Goal: Task Accomplishment & Management: Manage account settings

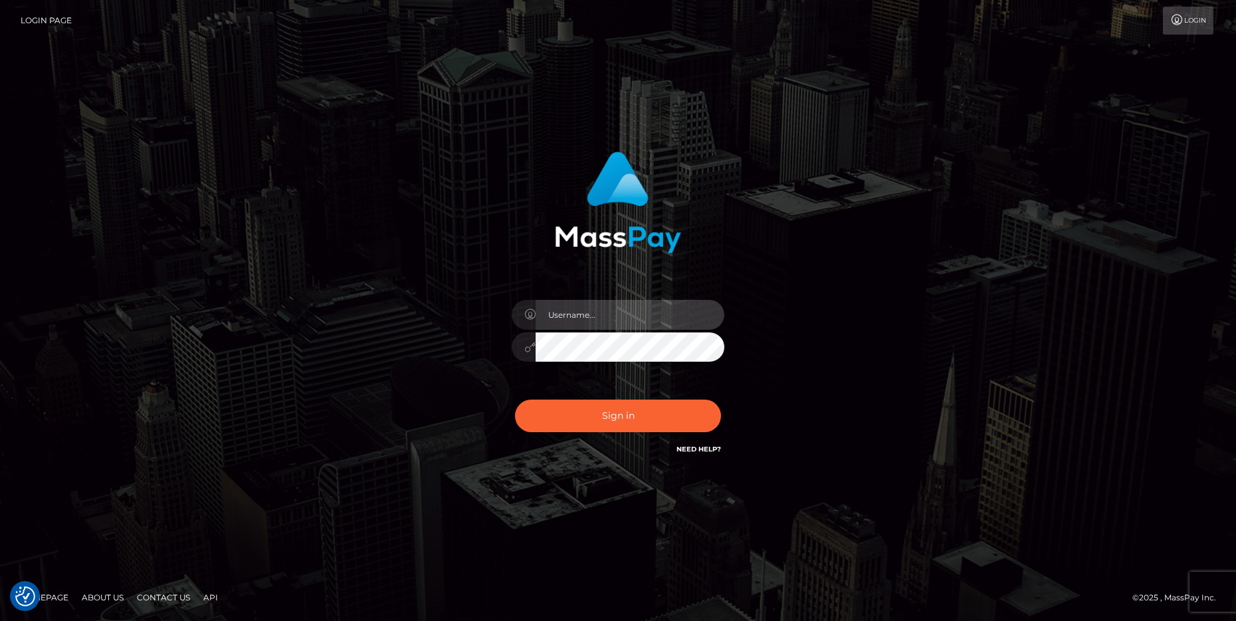
type input "cheli"
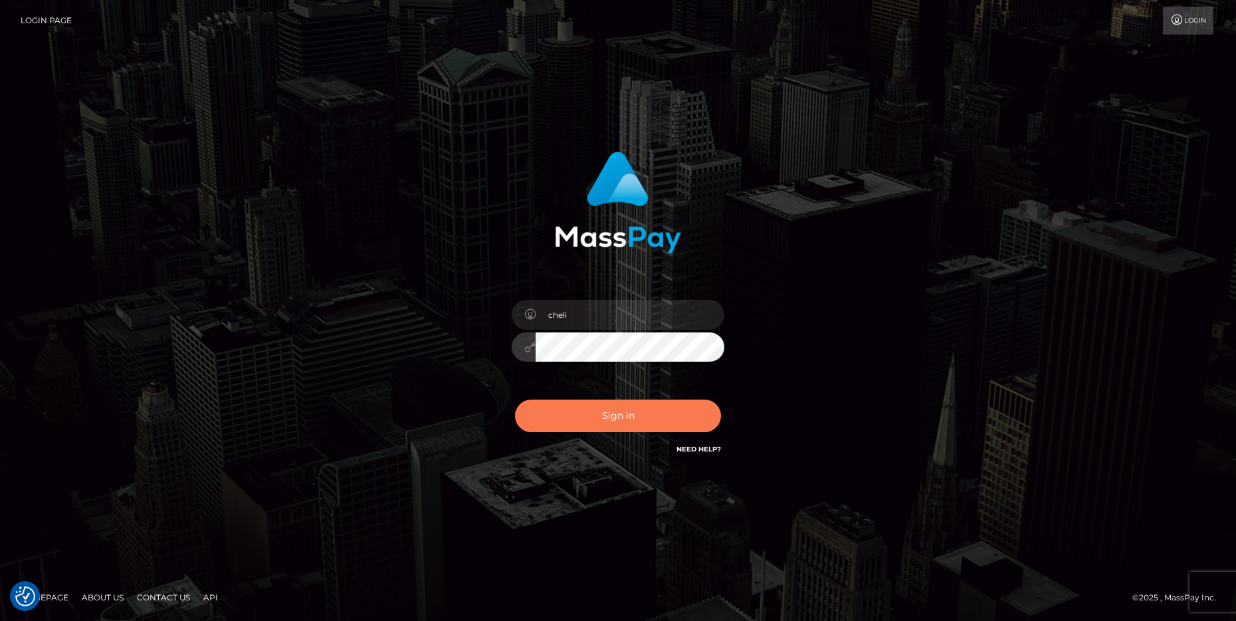
click at [558, 427] on button "Sign in" at bounding box center [618, 415] width 206 height 33
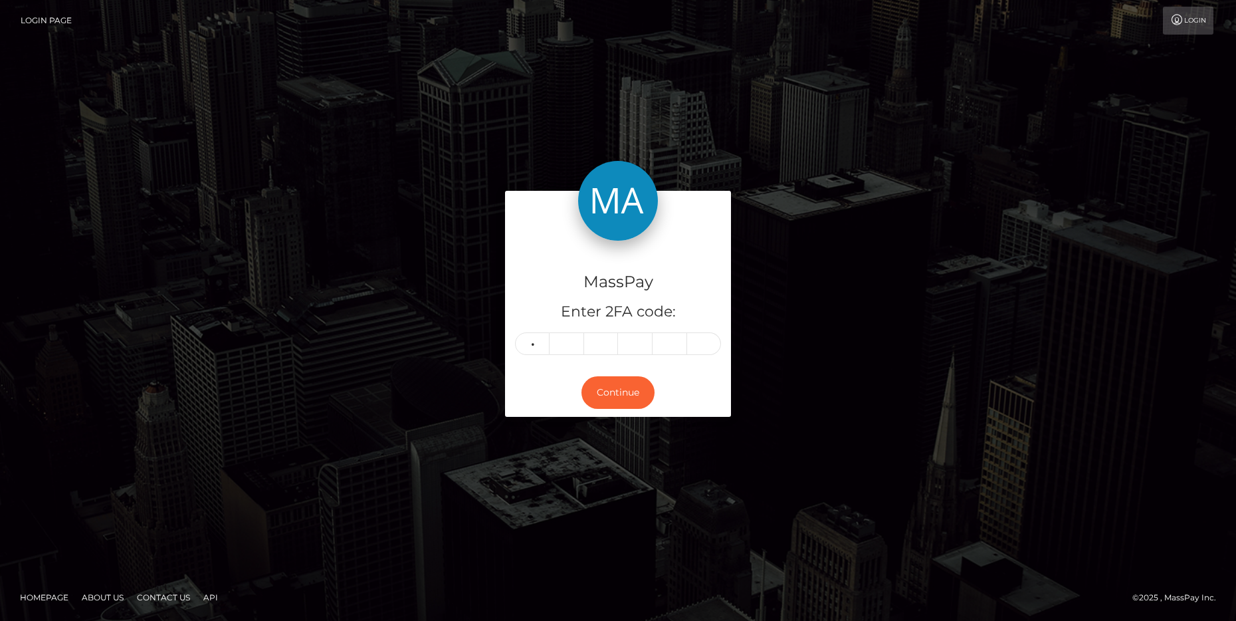
type input "7"
type input "4"
type input "7"
type input "8"
type input "9"
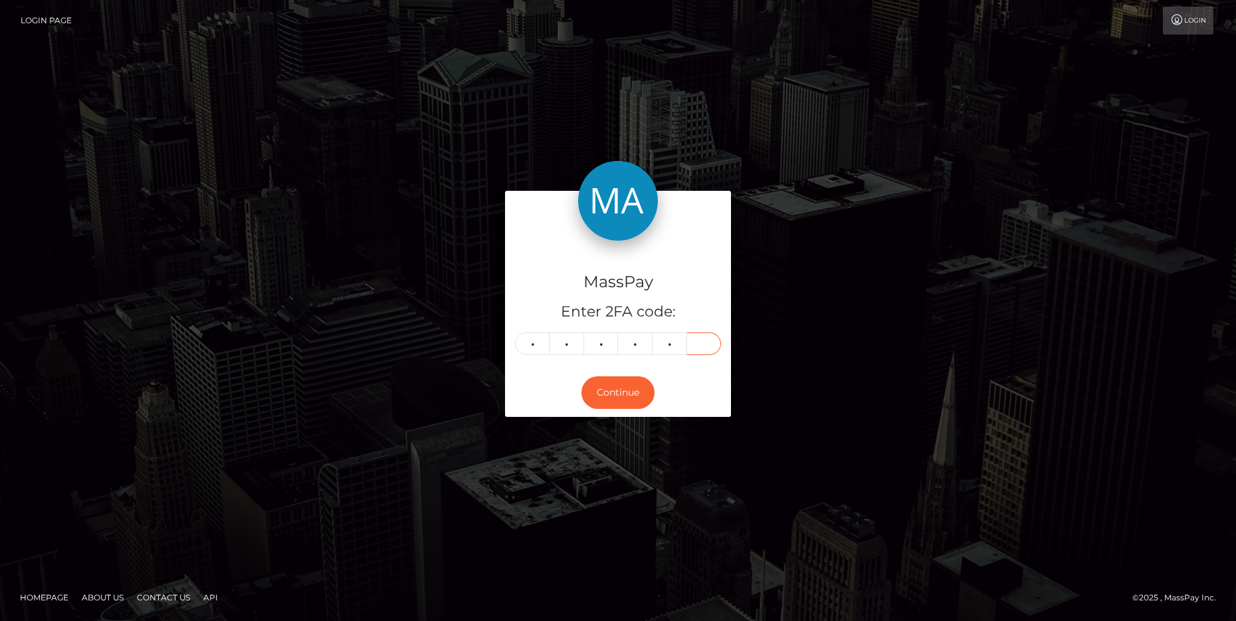
type input "5"
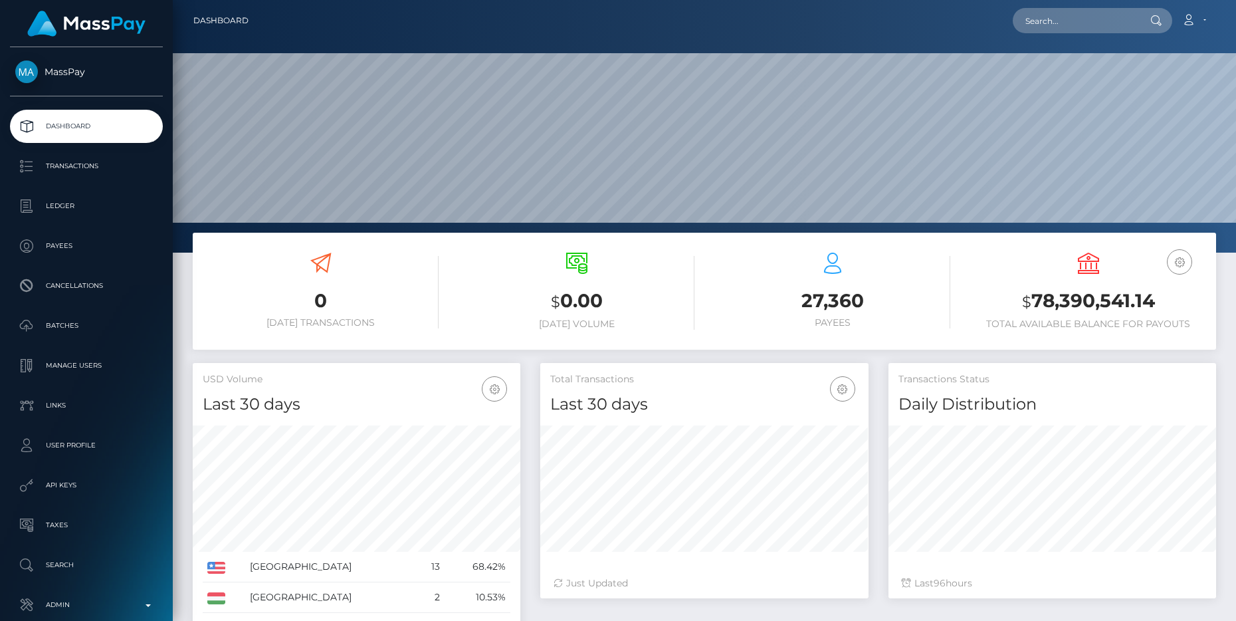
scroll to position [235, 328]
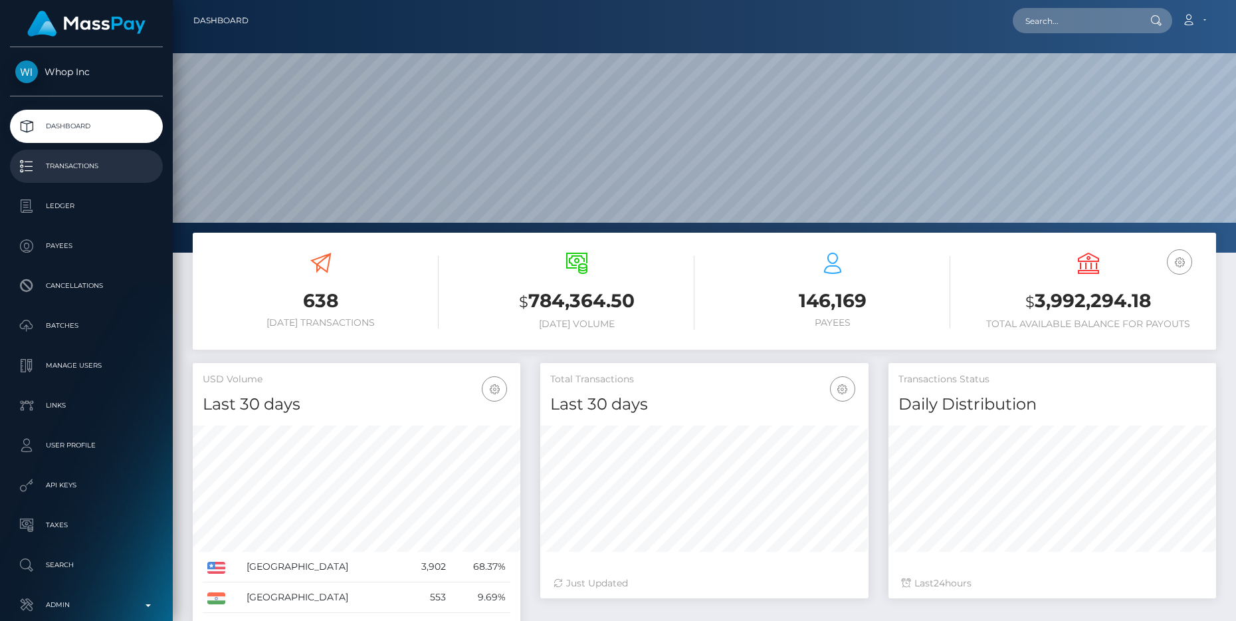
click at [111, 161] on p "Transactions" at bounding box center [86, 166] width 142 height 20
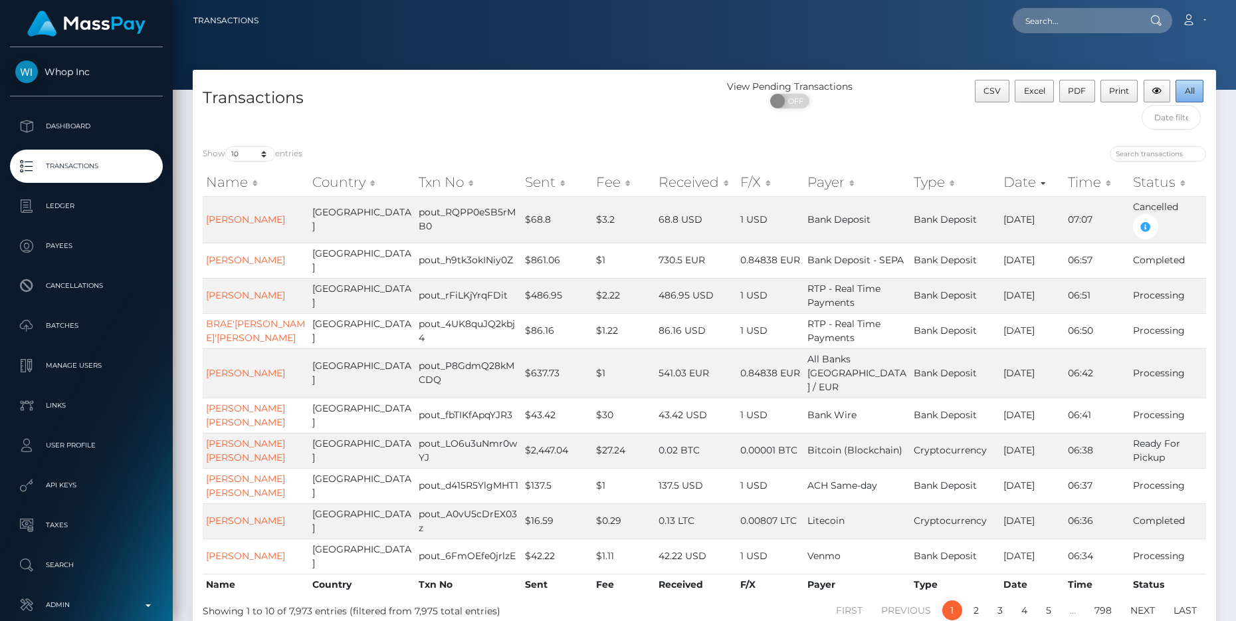
click at [1192, 88] on span "All" at bounding box center [1190, 91] width 10 height 10
click at [522, 179] on th "Sent" at bounding box center [557, 182] width 71 height 27
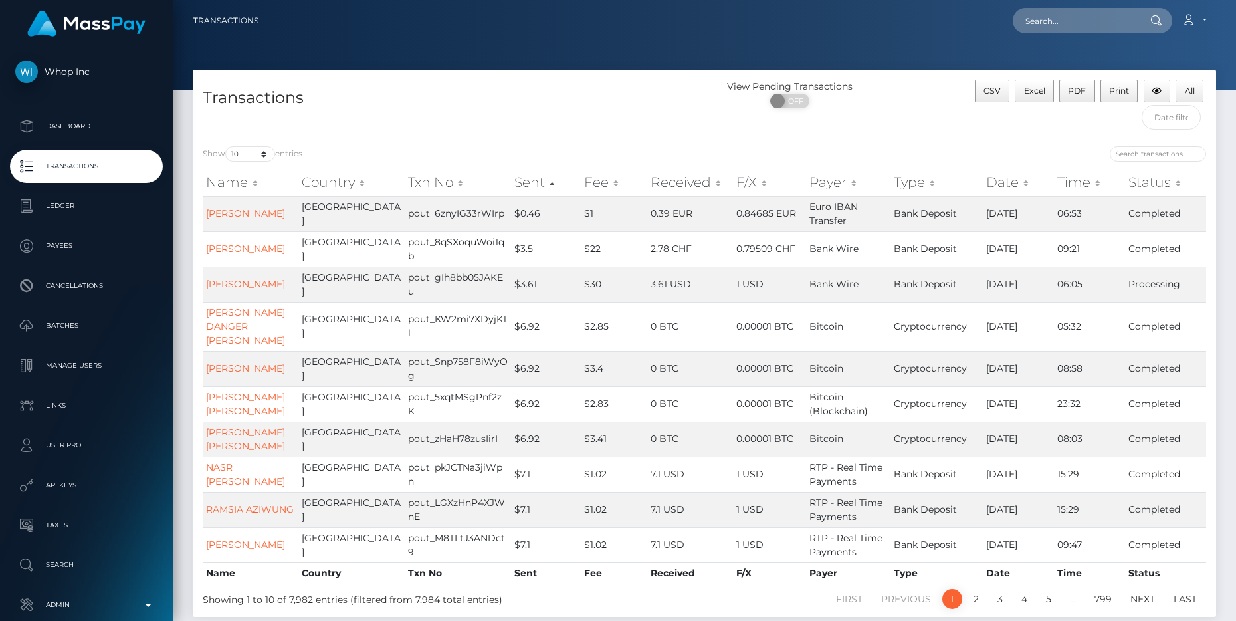
click at [511, 182] on th "Sent" at bounding box center [546, 182] width 70 height 27
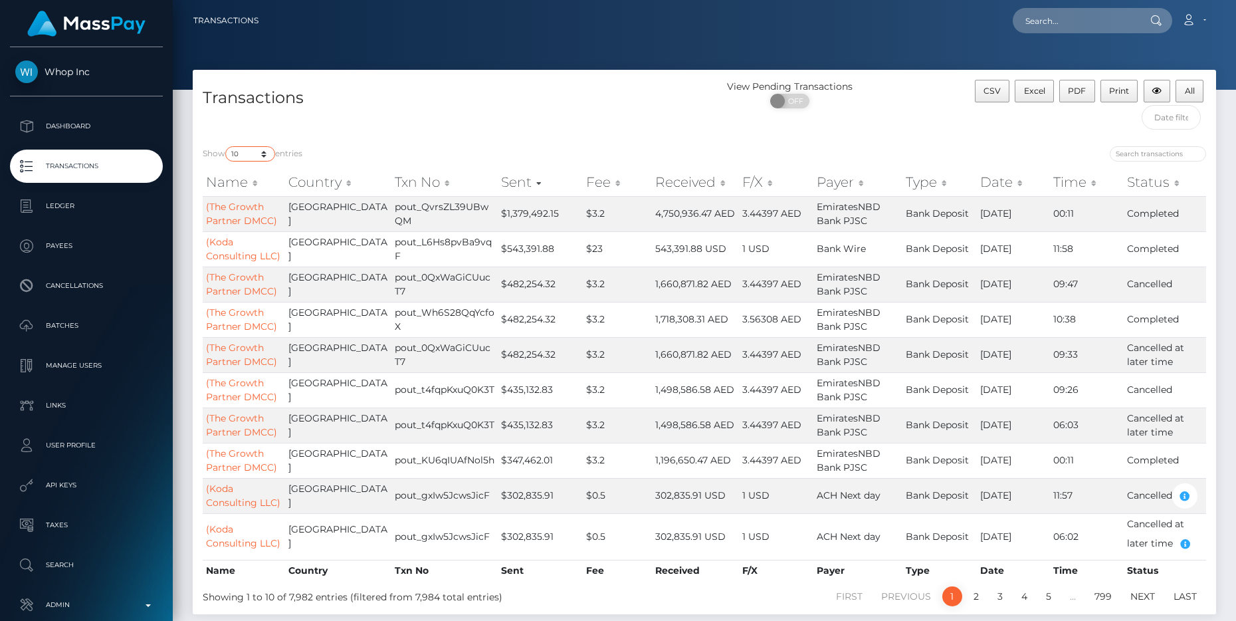
click at [253, 155] on select "10 25 50 100 250 500 1,000 3,500 All" at bounding box center [250, 153] width 50 height 15
select select "100"
click at [227, 146] on select "10 25 50 100 250 500 1,000 3,500 All" at bounding box center [250, 153] width 50 height 15
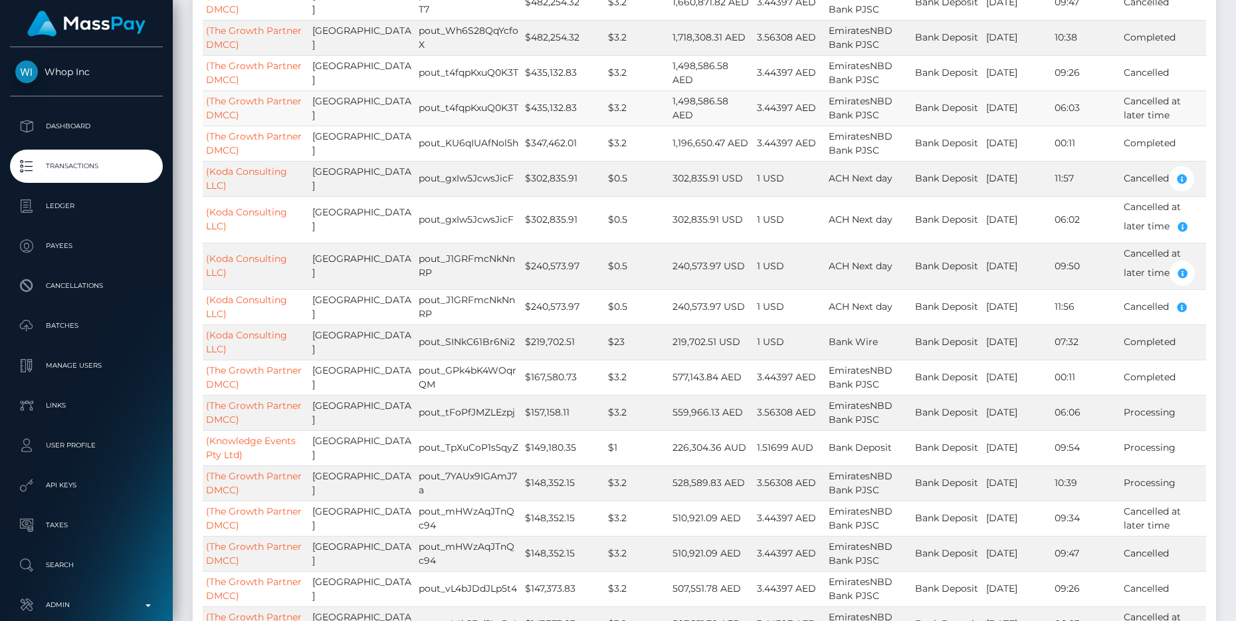
scroll to position [328, 0]
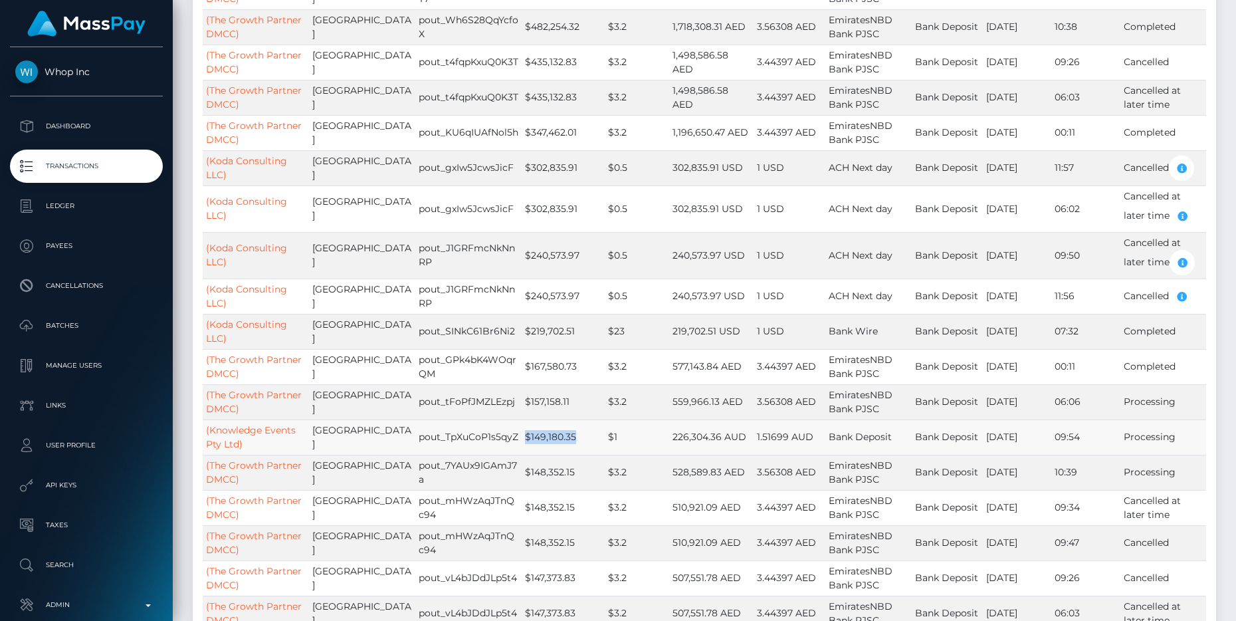
drag, startPoint x: 496, startPoint y: 436, endPoint x: 541, endPoint y: 440, distance: 45.4
click at [550, 435] on td "$149,180.35" at bounding box center [563, 436] width 83 height 35
copy td "$149,180.35"
click at [77, 119] on p "Dashboard" at bounding box center [86, 126] width 142 height 20
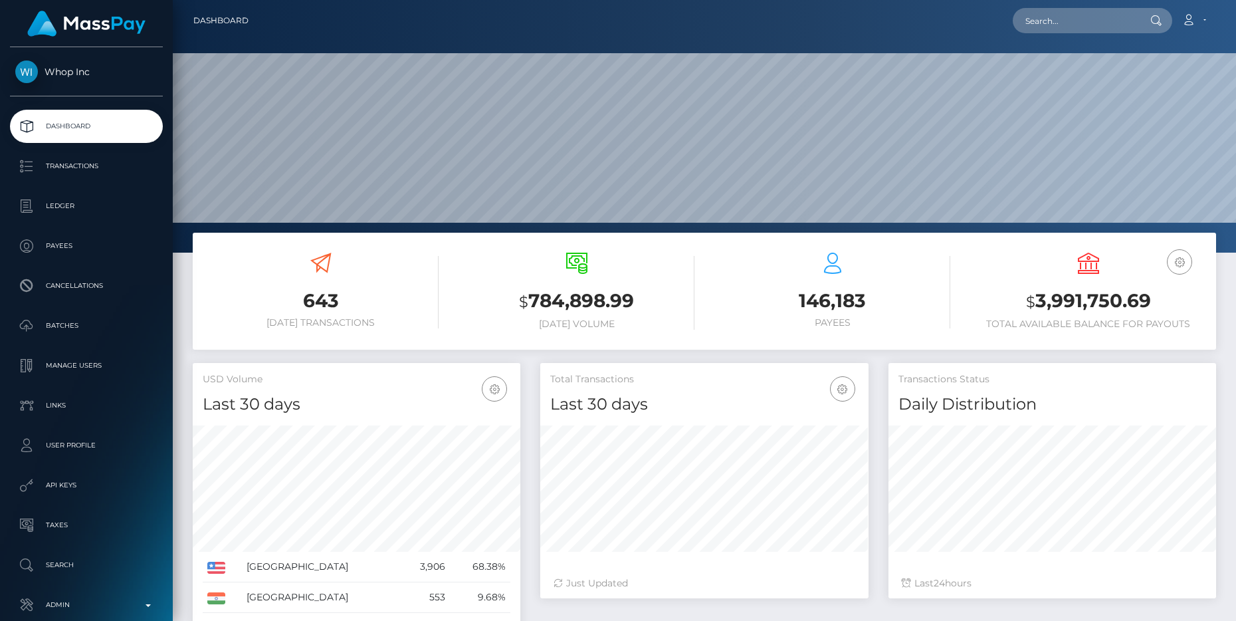
scroll to position [235, 328]
